Goal: Task Accomplishment & Management: Manage account settings

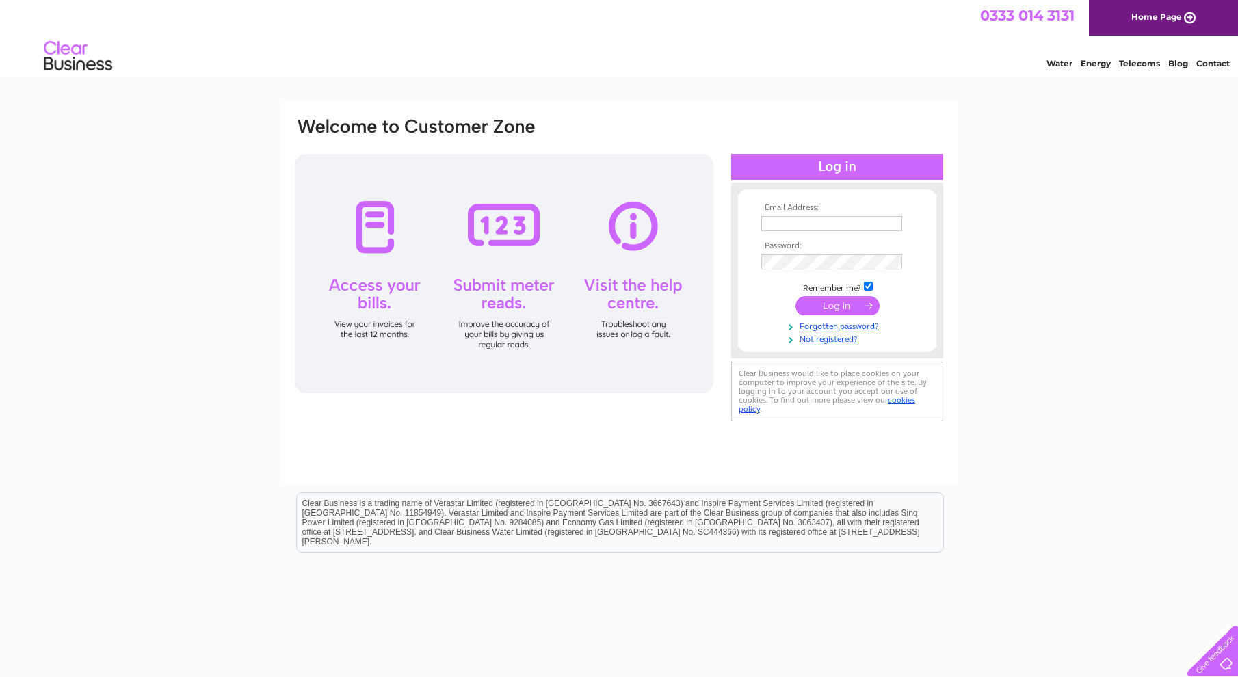
type input "[EMAIL_ADDRESS][DOMAIN_NAME]"
click at [843, 298] on input "submit" at bounding box center [838, 305] width 84 height 19
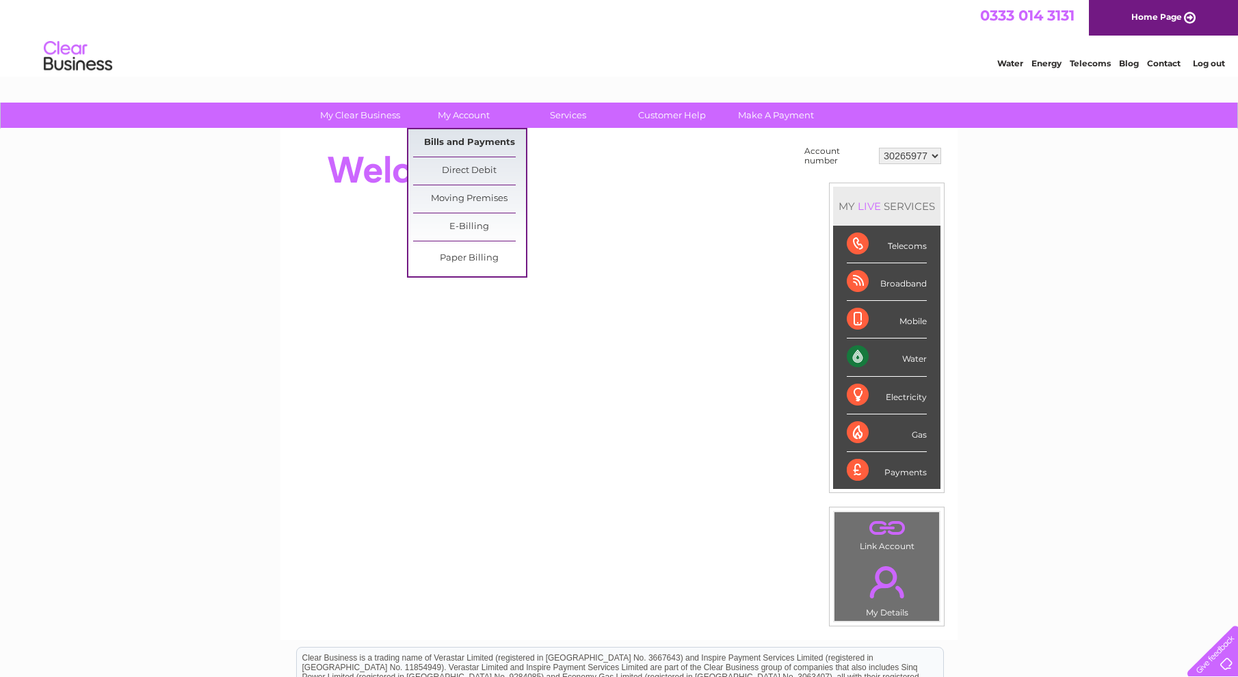
click at [478, 137] on link "Bills and Payments" at bounding box center [469, 142] width 113 height 27
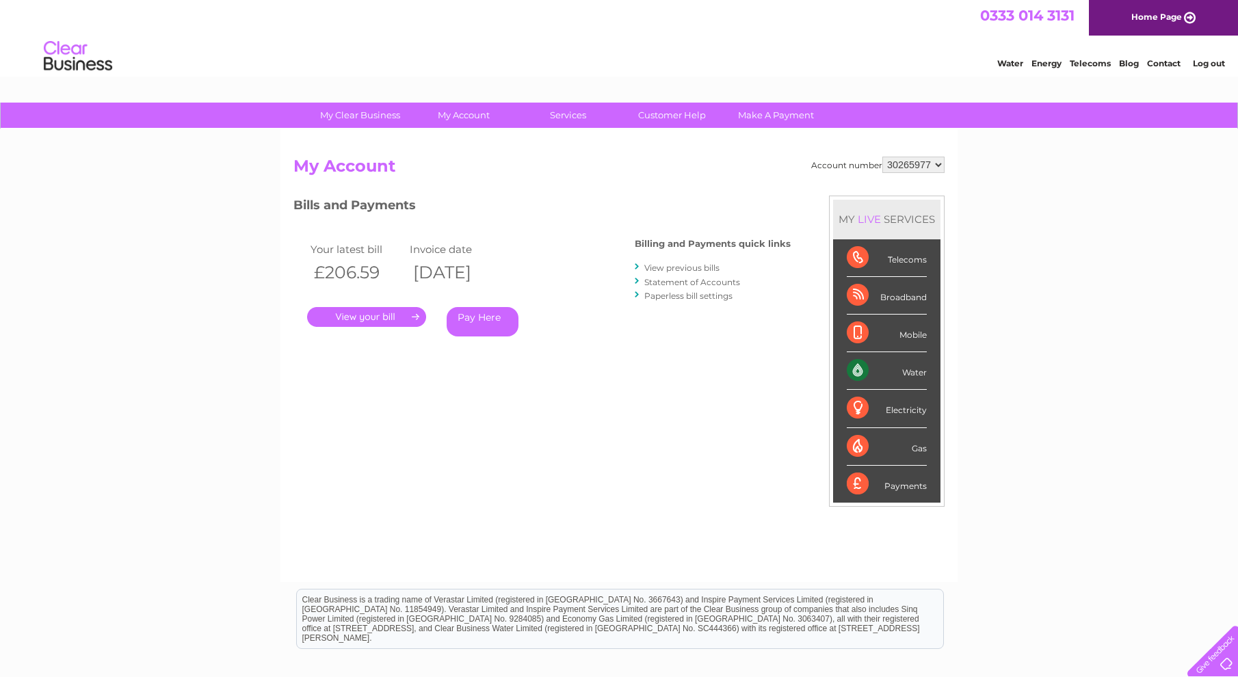
click at [677, 267] on link "View previous bills" at bounding box center [682, 268] width 75 height 10
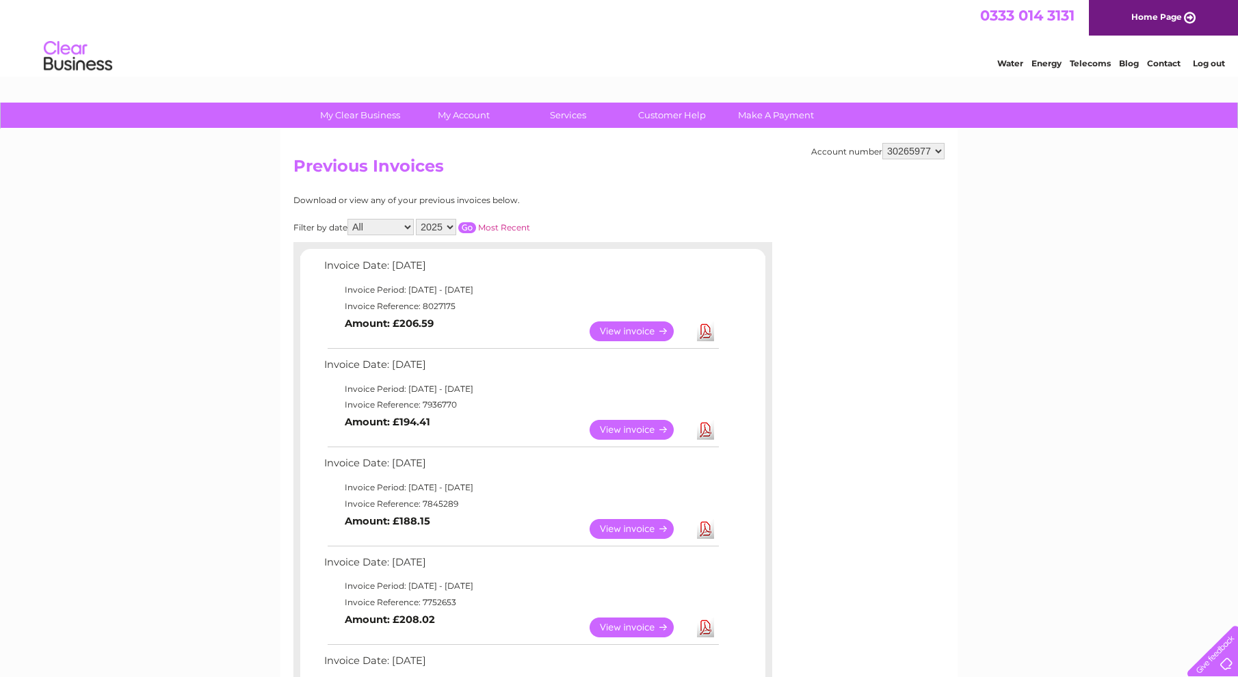
click at [628, 423] on link "View" at bounding box center [640, 430] width 101 height 20
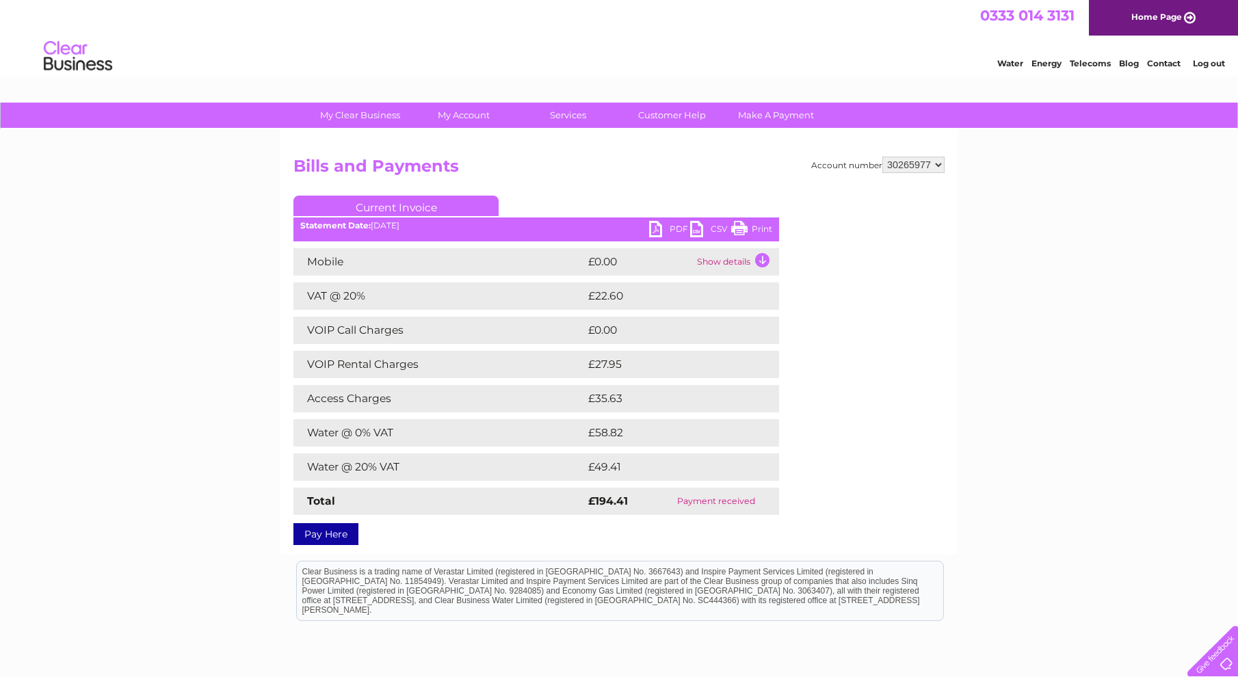
drag, startPoint x: 760, startPoint y: 226, endPoint x: 83, endPoint y: 52, distance: 698.0
click at [760, 226] on link "Print" at bounding box center [751, 231] width 41 height 20
